Goal: Task Accomplishment & Management: Manage account settings

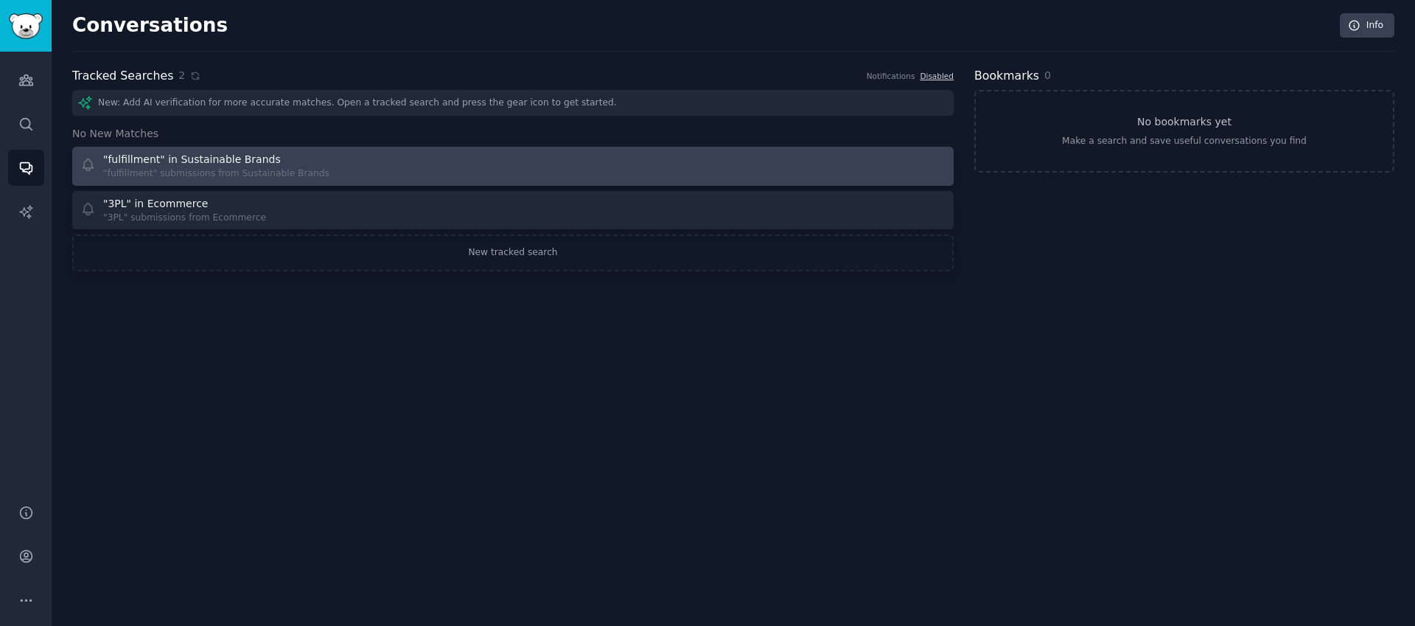
click at [357, 171] on div ""fulfillment" in Sustainable Brands "fulfillment" submissions from Sustainable …" at bounding box center [291, 166] width 423 height 29
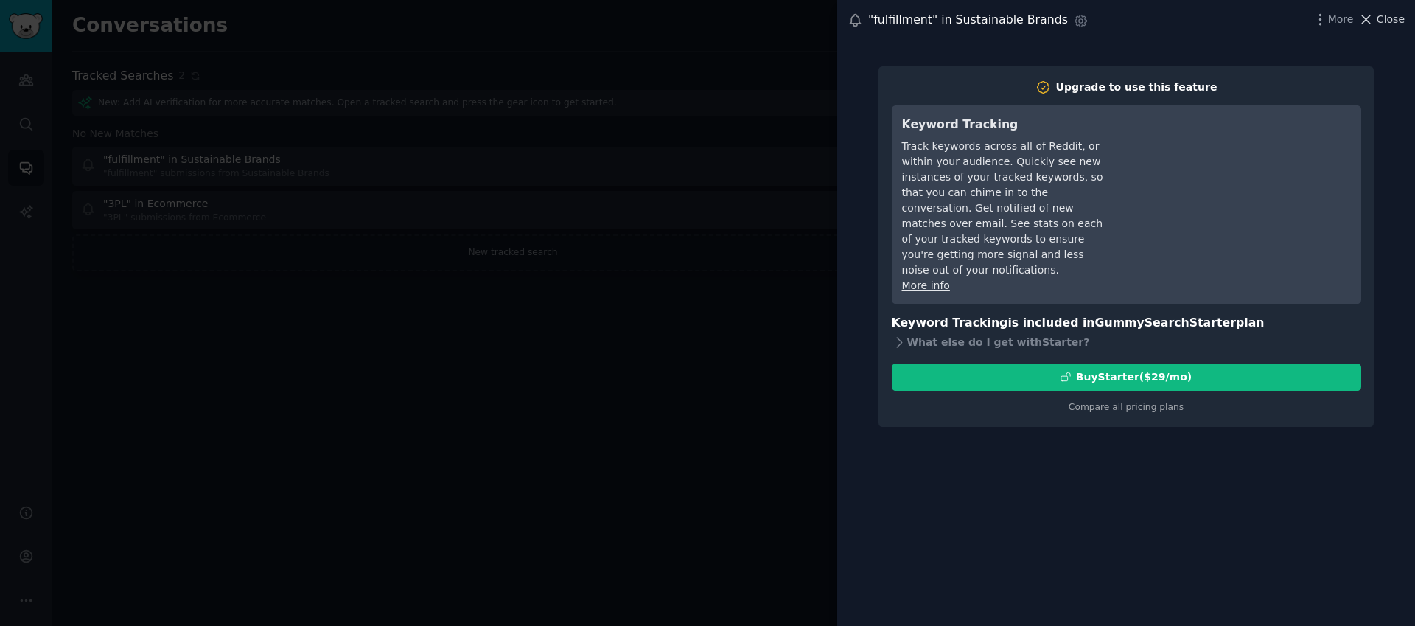
click at [1402, 23] on span "Close" at bounding box center [1390, 19] width 28 height 15
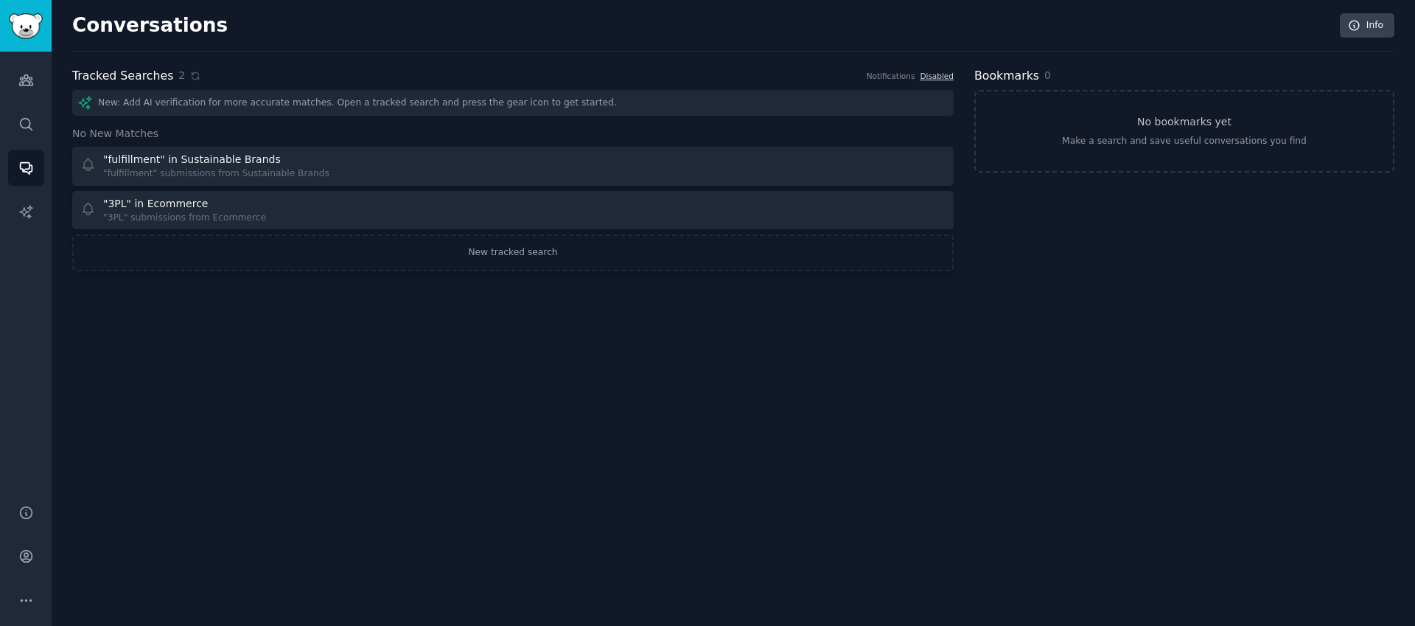
click at [279, 336] on div "Conversations Info Tracked Searches 2 Notifications Disabled New: Add AI verifi…" at bounding box center [733, 313] width 1363 height 626
click at [21, 557] on icon "Sidebar" at bounding box center [25, 555] width 15 height 15
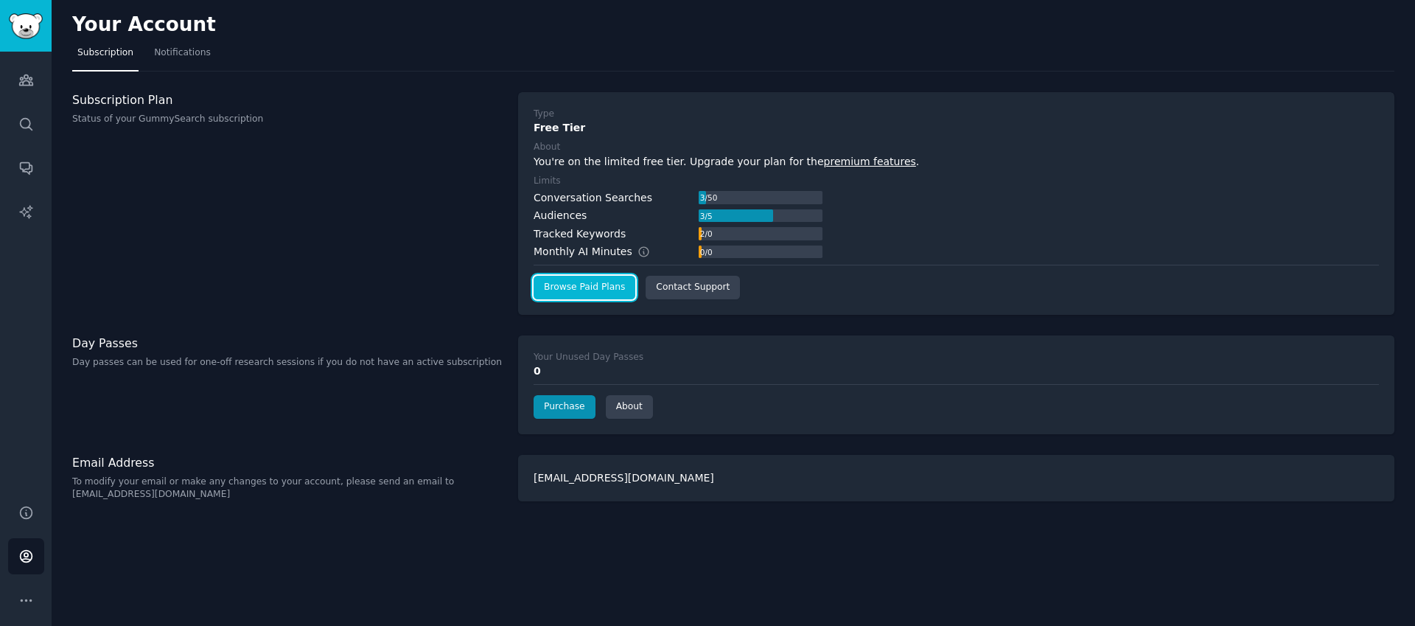
click at [586, 285] on link "Browse Paid Plans" at bounding box center [584, 288] width 102 height 24
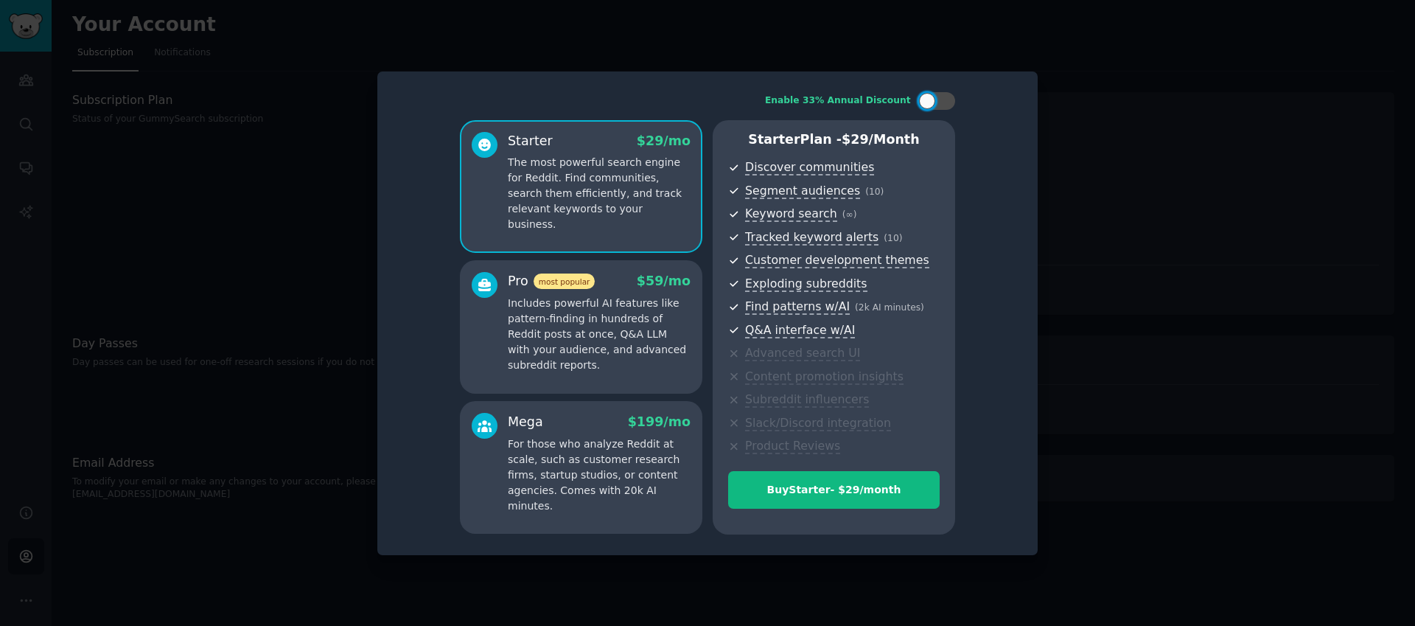
click at [364, 42] on div at bounding box center [707, 313] width 1415 height 626
